Goal: Check status: Check status

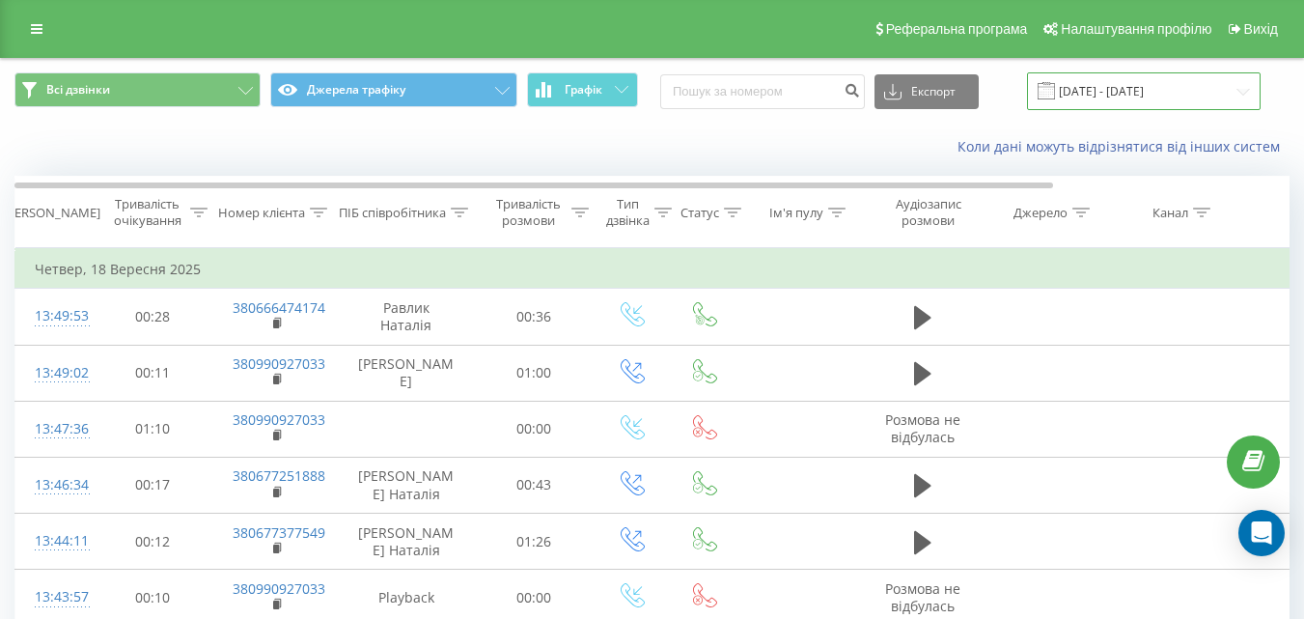
click at [1113, 97] on input "[DATE] - [DATE]" at bounding box center [1144, 91] width 234 height 38
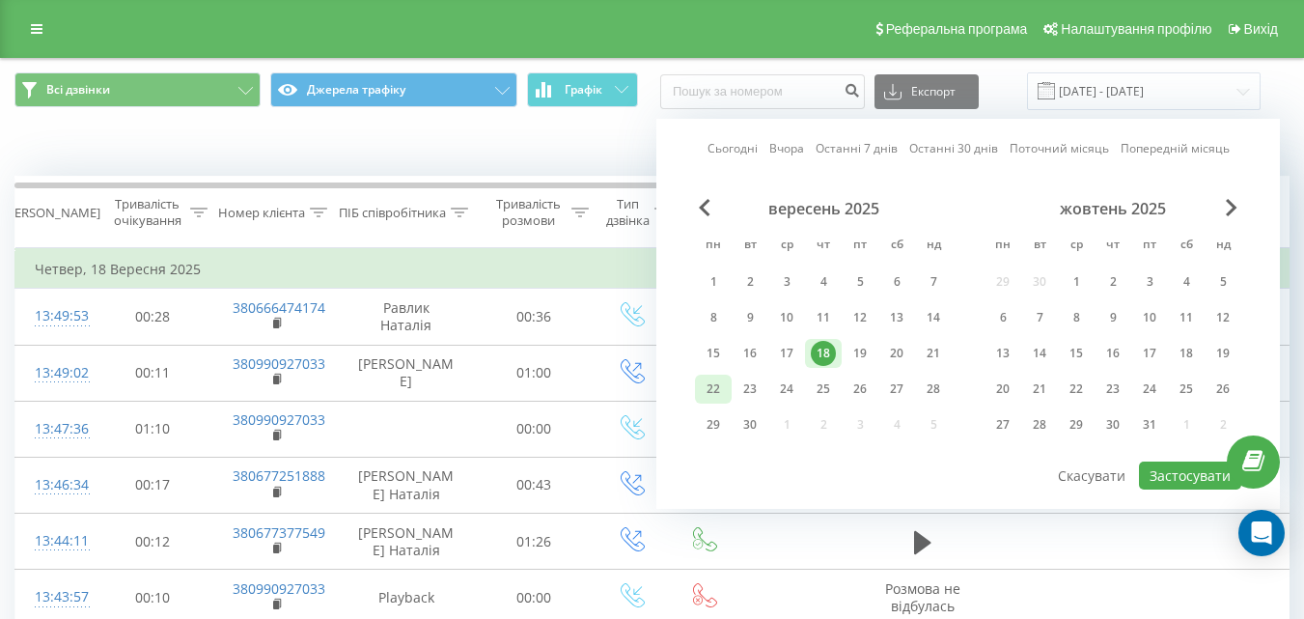
click at [729, 382] on div "22" at bounding box center [713, 389] width 37 height 29
click at [1181, 462] on button "Застосувати" at bounding box center [1190, 475] width 102 height 28
type input "[DATE] - [DATE]"
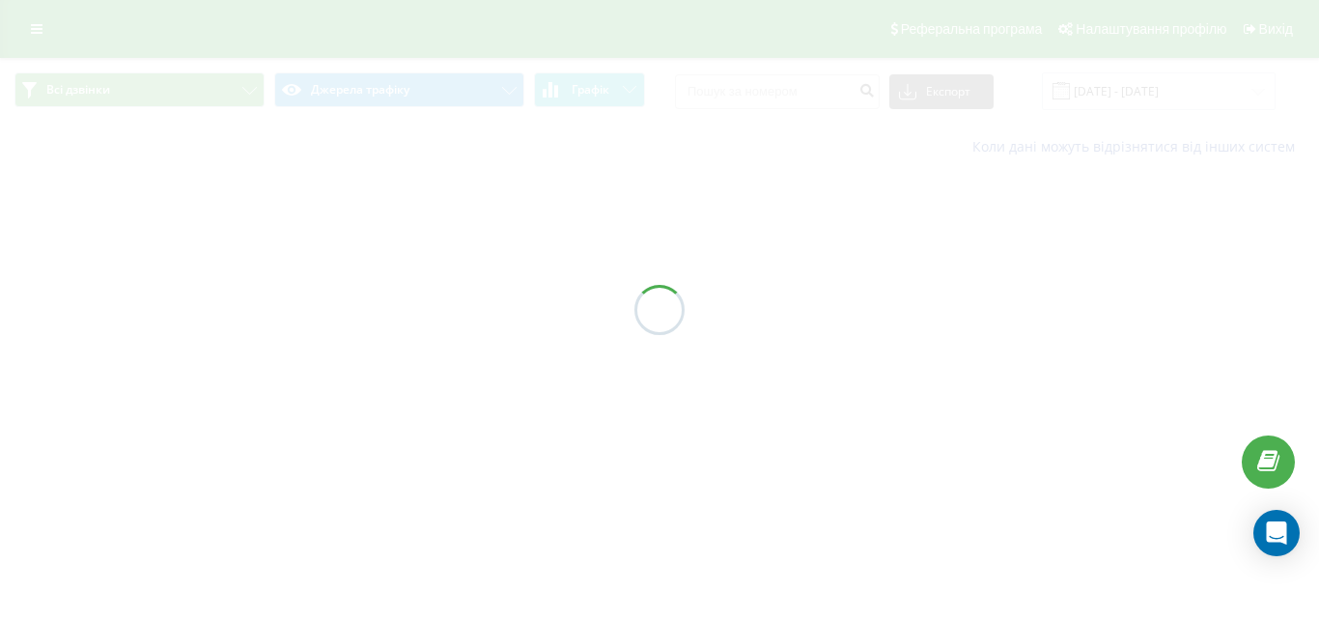
click at [1181, 466] on div at bounding box center [659, 309] width 1319 height 619
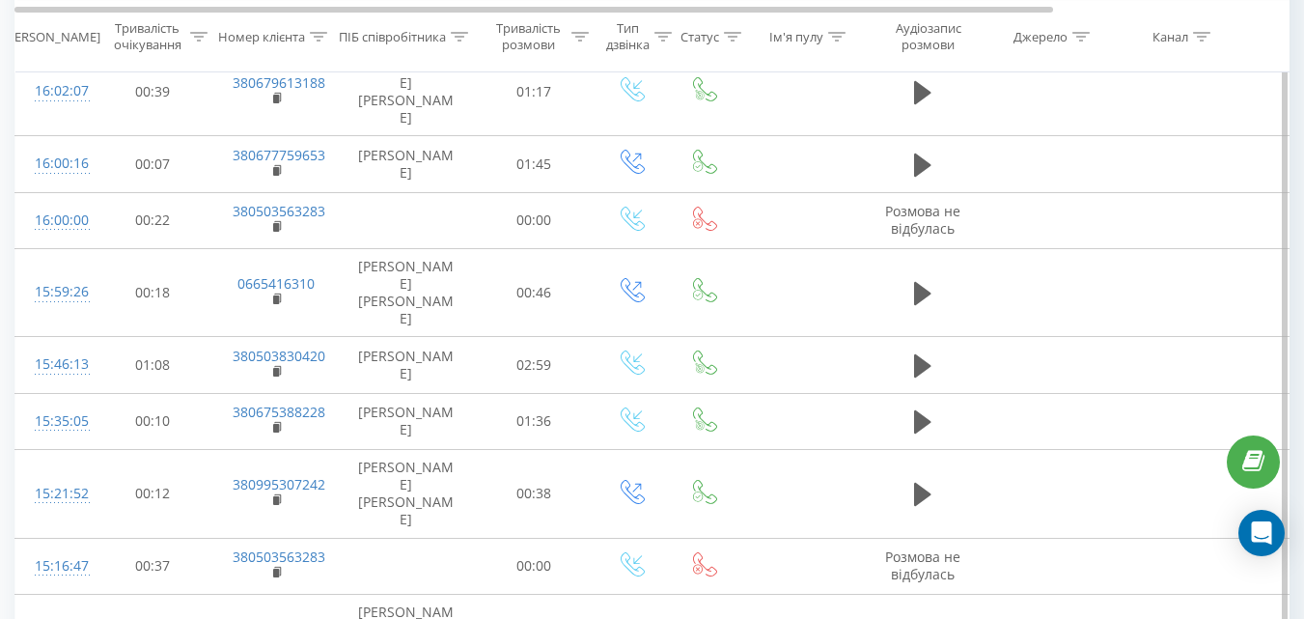
scroll to position [1147, 0]
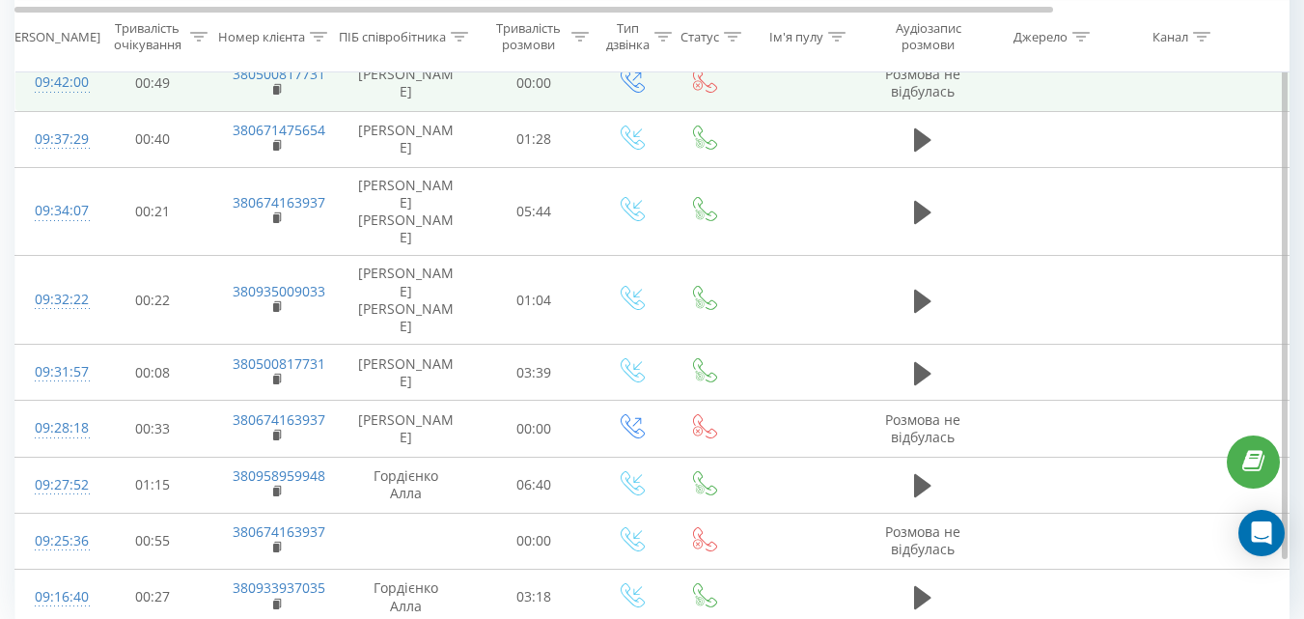
scroll to position [432, 0]
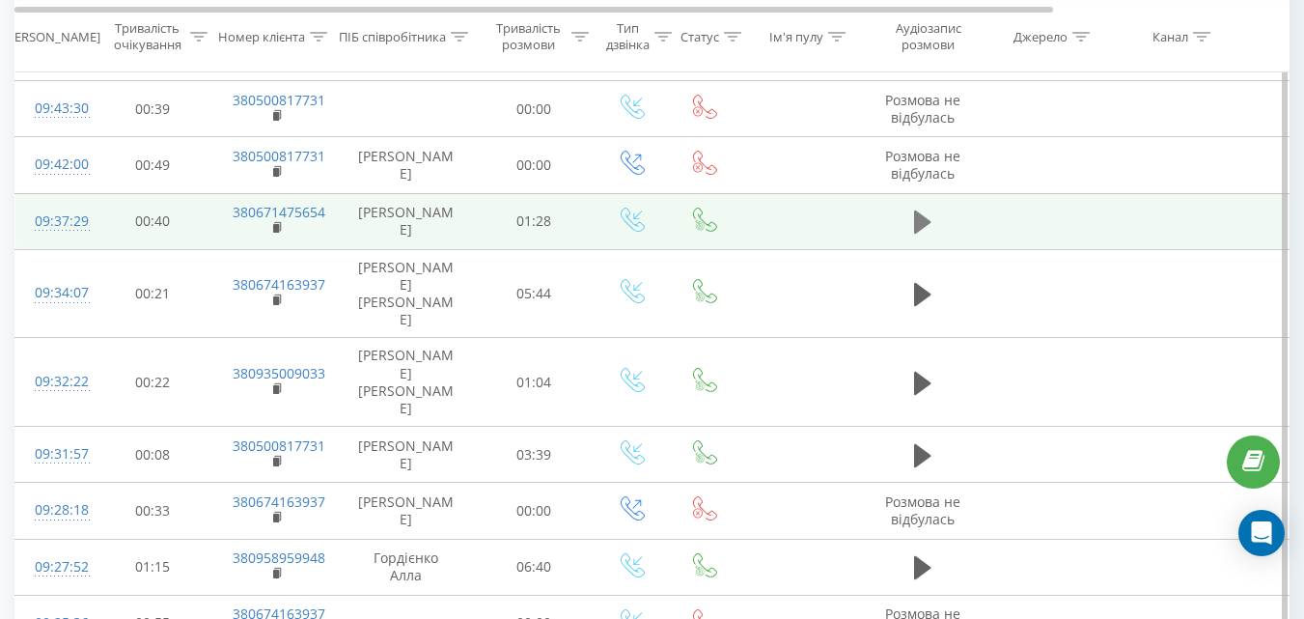
click at [914, 219] on icon at bounding box center [922, 221] width 17 height 23
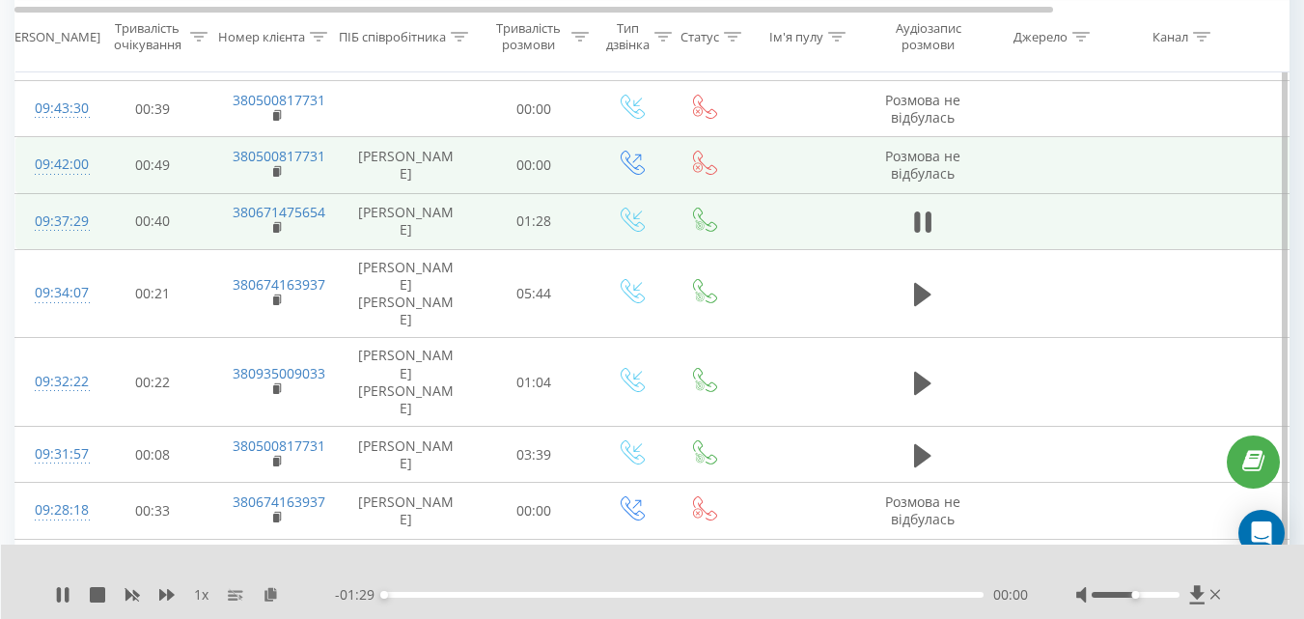
scroll to position [336, 0]
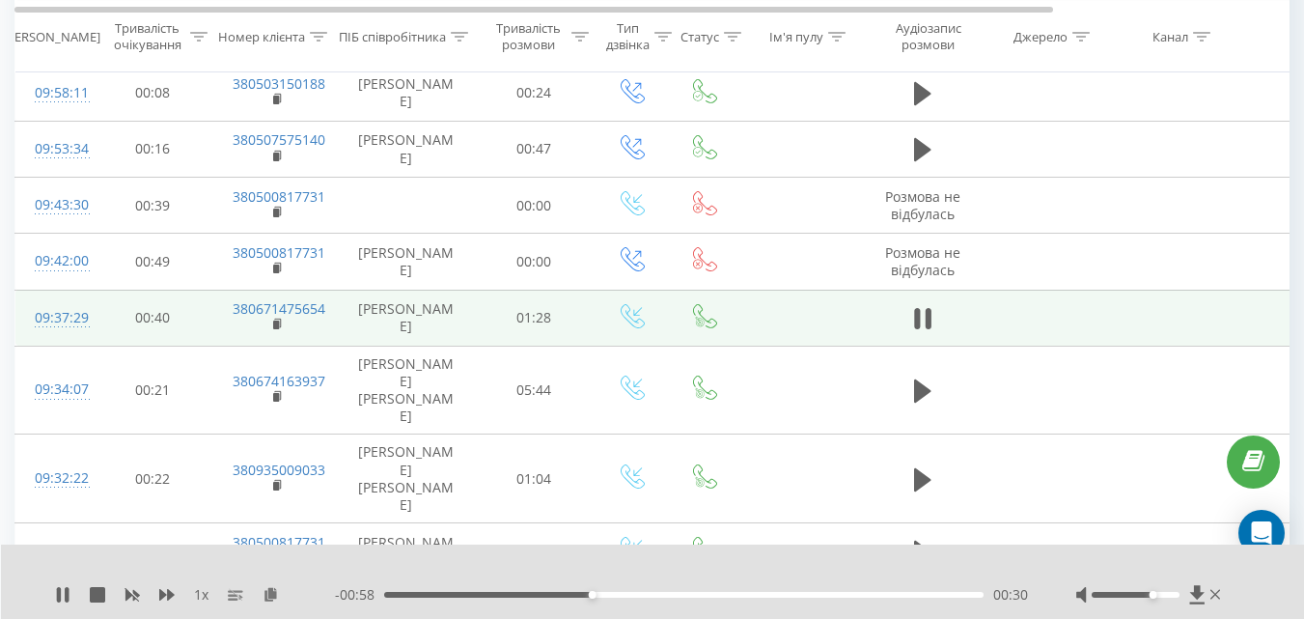
click at [1156, 593] on div at bounding box center [1136, 595] width 88 height 6
click at [1156, 595] on div "Accessibility label" at bounding box center [1153, 595] width 8 height 8
click at [54, 600] on div "1 x - 00:54 00:34 00:34" at bounding box center [653, 581] width 1304 height 74
click at [61, 597] on icon at bounding box center [59, 594] width 4 height 15
